Goal: Navigation & Orientation: Find specific page/section

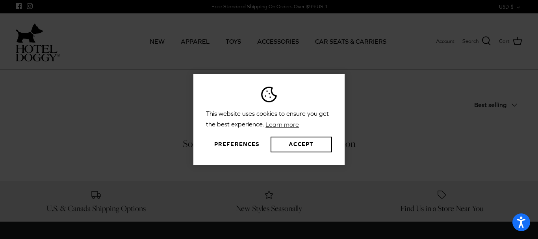
click at [522, 1] on html "This website uses cookies to ensure you get the best experience. Learn more Pre…" at bounding box center [269, 242] width 538 height 484
click at [303, 149] on button "Accept" at bounding box center [301, 145] width 61 height 16
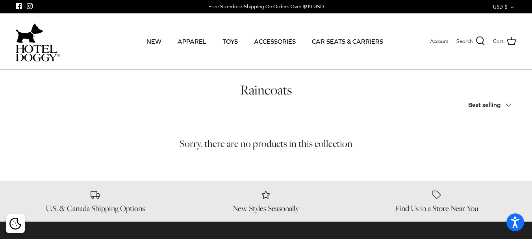
click at [511, 106] on icon "Down" at bounding box center [508, 104] width 9 height 9
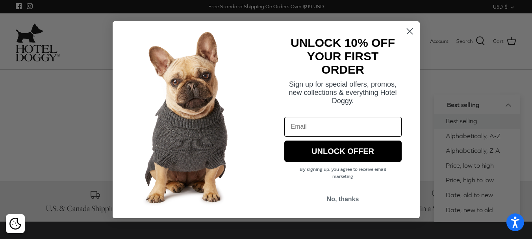
click at [335, 198] on button "No, thanks" at bounding box center [342, 199] width 117 height 15
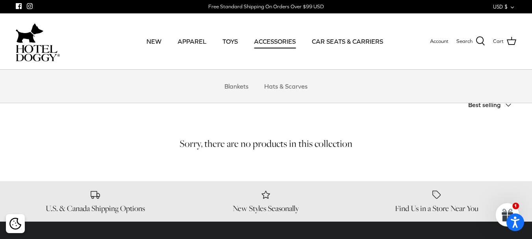
click at [293, 44] on link "ACCESSORIES" at bounding box center [275, 41] width 56 height 27
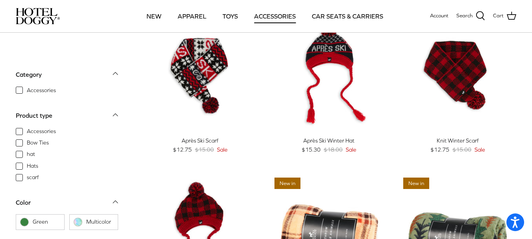
scroll to position [49, 0]
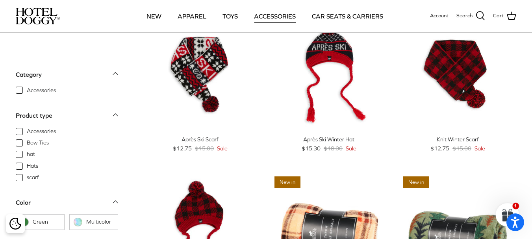
click at [117, 113] on icon "Down" at bounding box center [115, 114] width 9 height 9
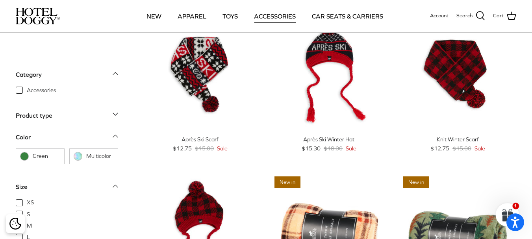
click at [117, 113] on icon "Down" at bounding box center [115, 113] width 9 height 9
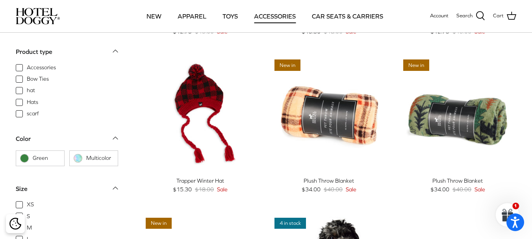
scroll to position [24, 0]
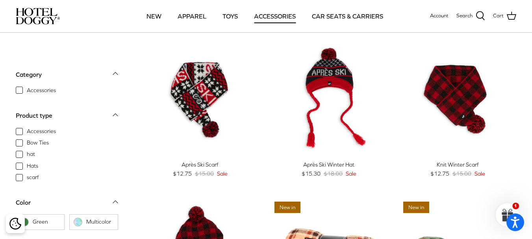
click at [27, 132] on span "Accessories" at bounding box center [41, 131] width 29 height 8
click at [26, 128] on input "Accessories" at bounding box center [26, 127] width 1 height 1
checkbox input "true"
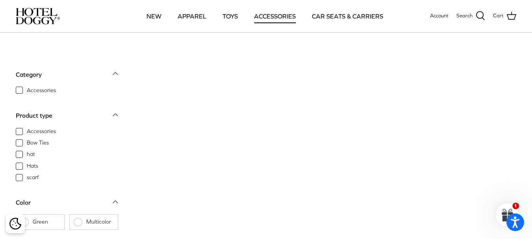
scroll to position [8, 0]
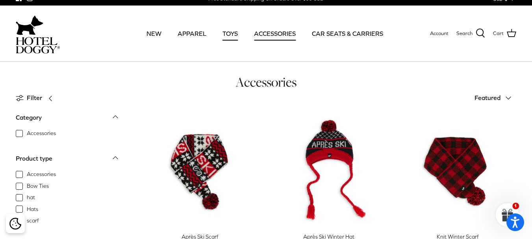
click at [233, 35] on link "TOYS" at bounding box center [230, 33] width 30 height 27
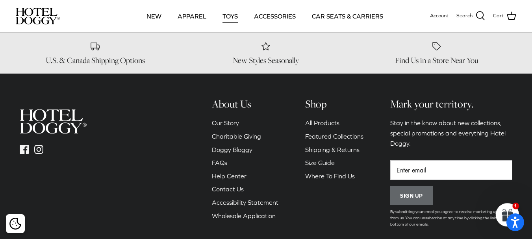
scroll to position [981, 0]
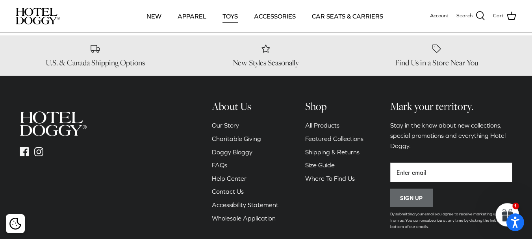
drag, startPoint x: 536, startPoint y: 19, endPoint x: 517, endPoint y: 190, distance: 172.1
click at [229, 108] on h6 "About Us" at bounding box center [245, 106] width 67 height 13
click at [234, 124] on link "Our Story" at bounding box center [225, 125] width 27 height 7
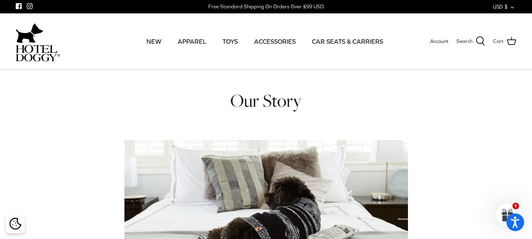
drag, startPoint x: 531, startPoint y: 36, endPoint x: 534, endPoint y: 65, distance: 29.4
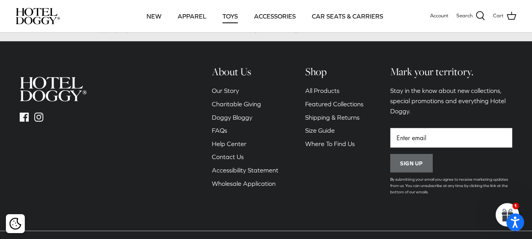
scroll to position [1014, 0]
